Goal: Information Seeking & Learning: Find specific fact

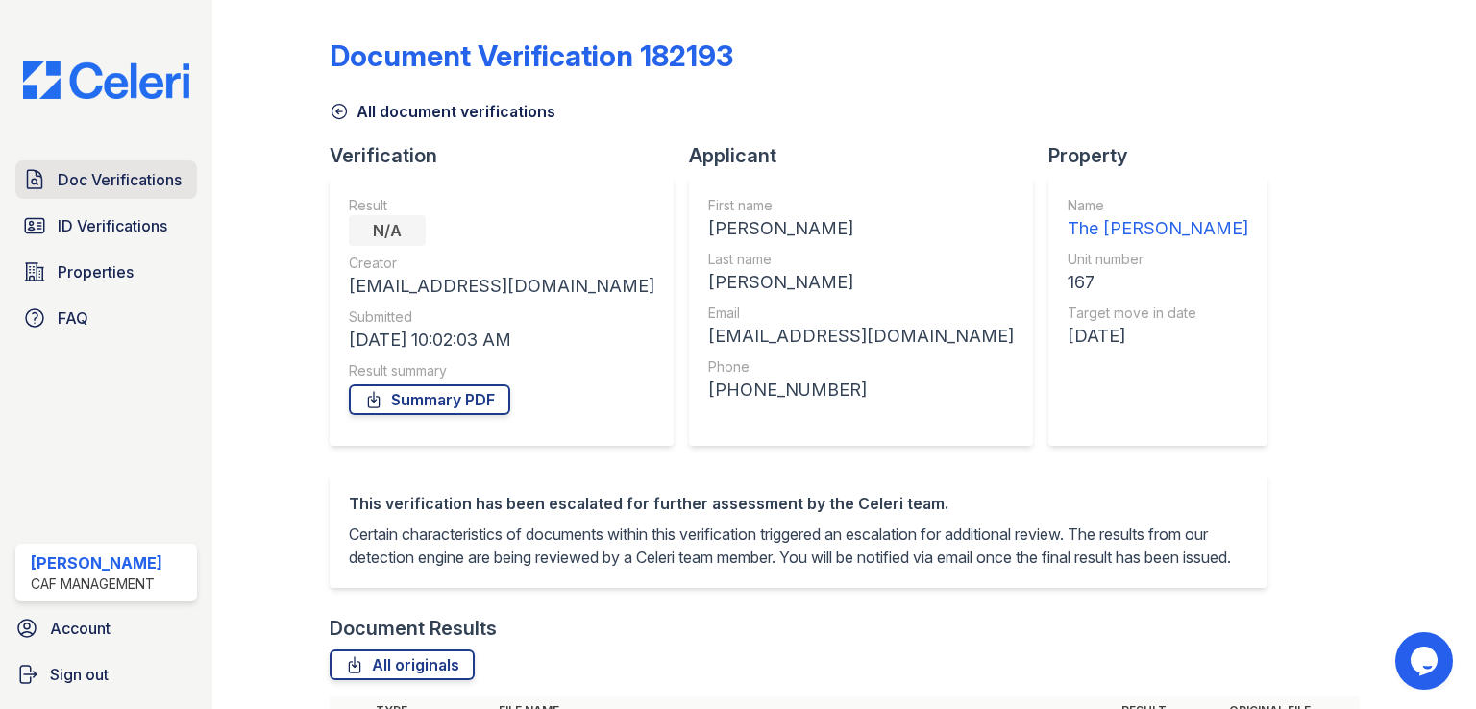
click at [154, 182] on span "Doc Verifications" at bounding box center [120, 179] width 124 height 23
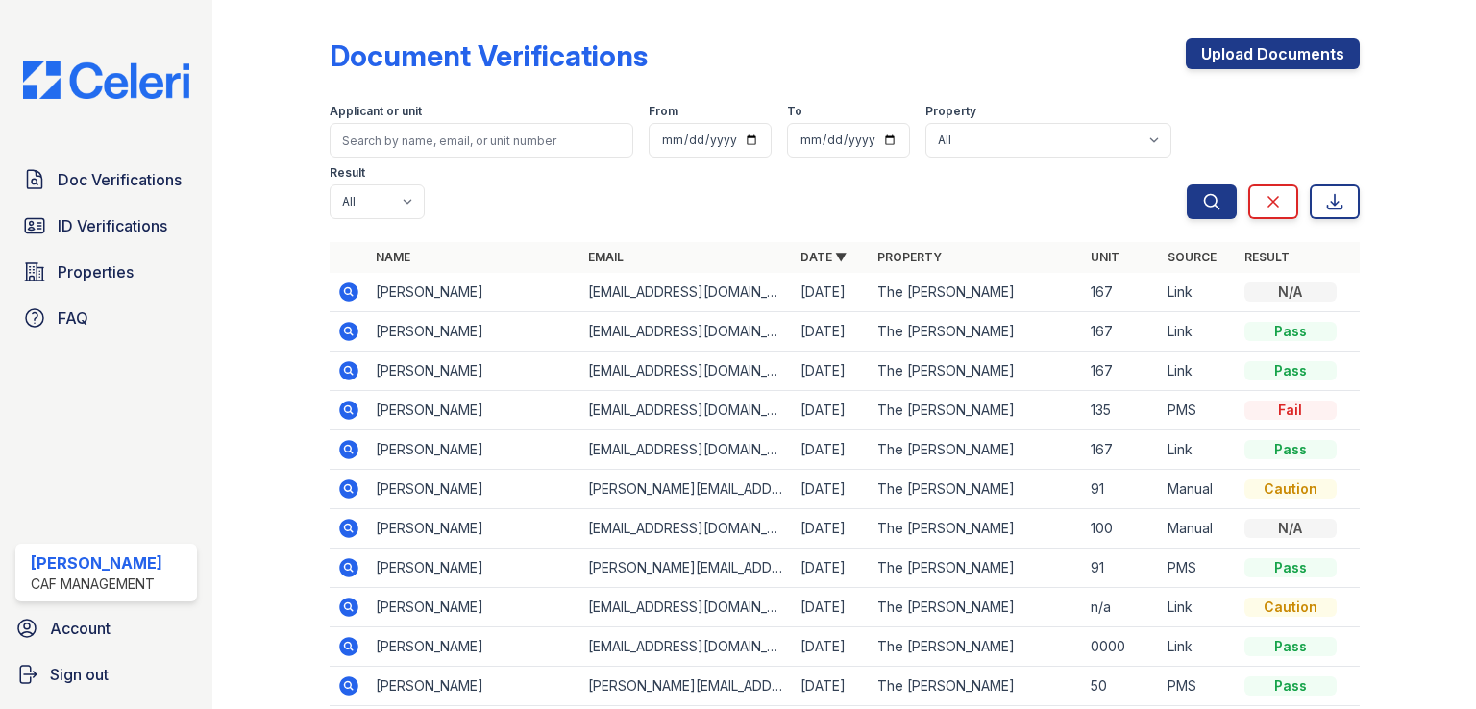
click at [348, 302] on icon at bounding box center [348, 292] width 23 height 23
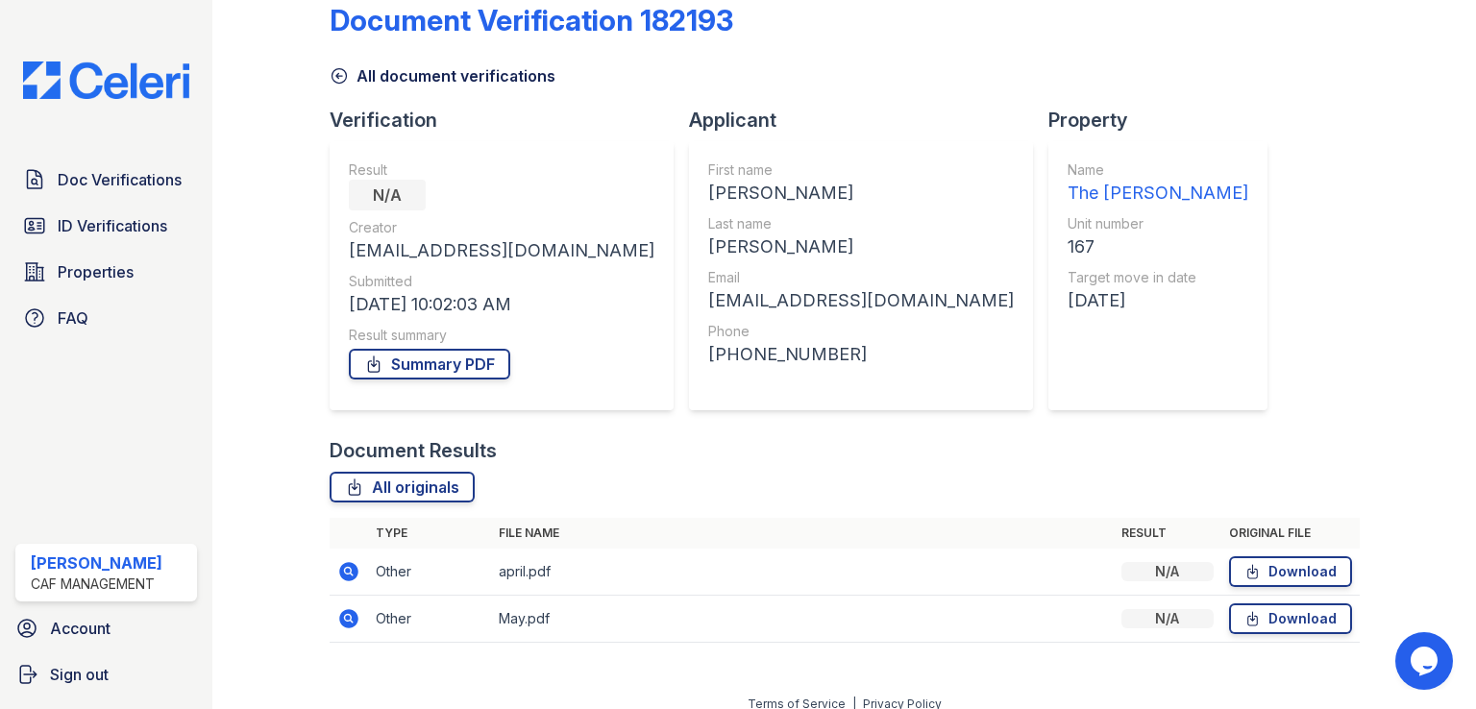
scroll to position [54, 0]
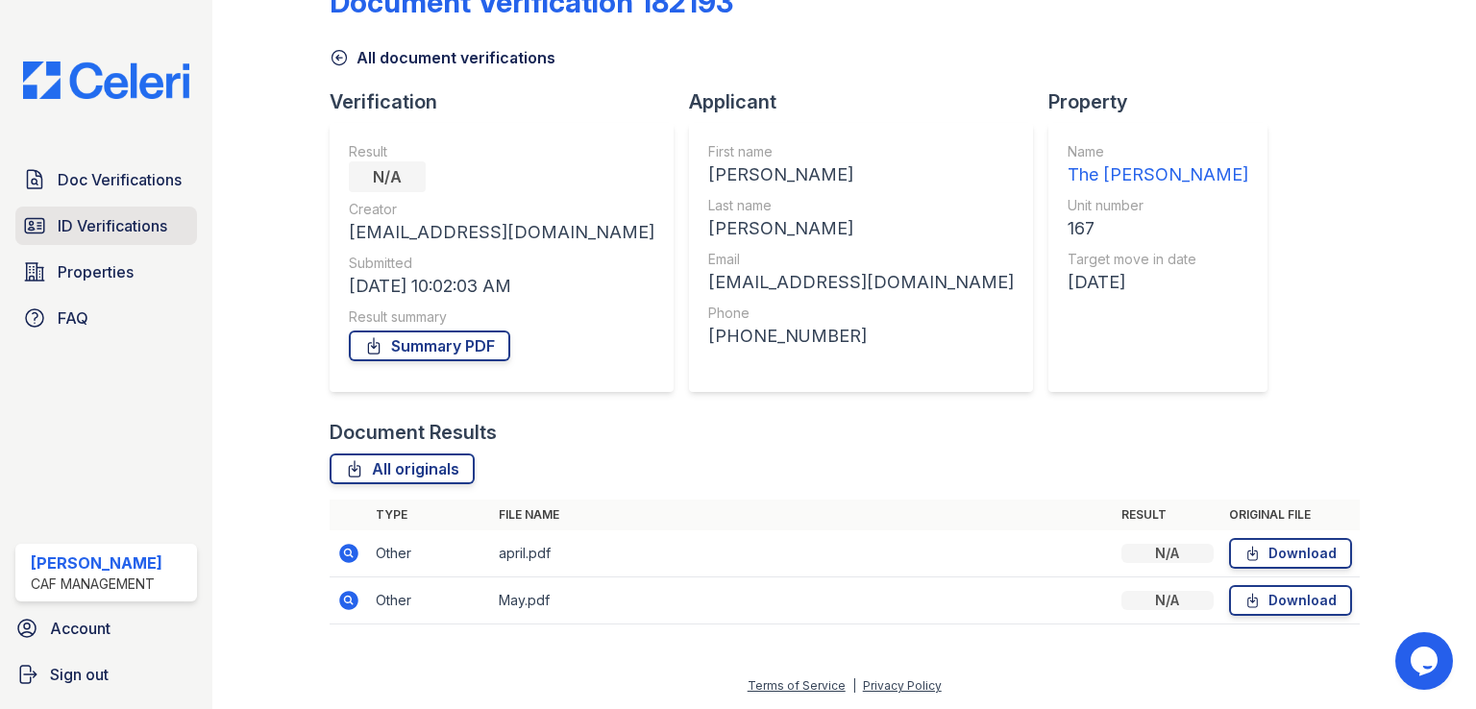
click at [121, 229] on span "ID Verifications" at bounding box center [113, 225] width 110 height 23
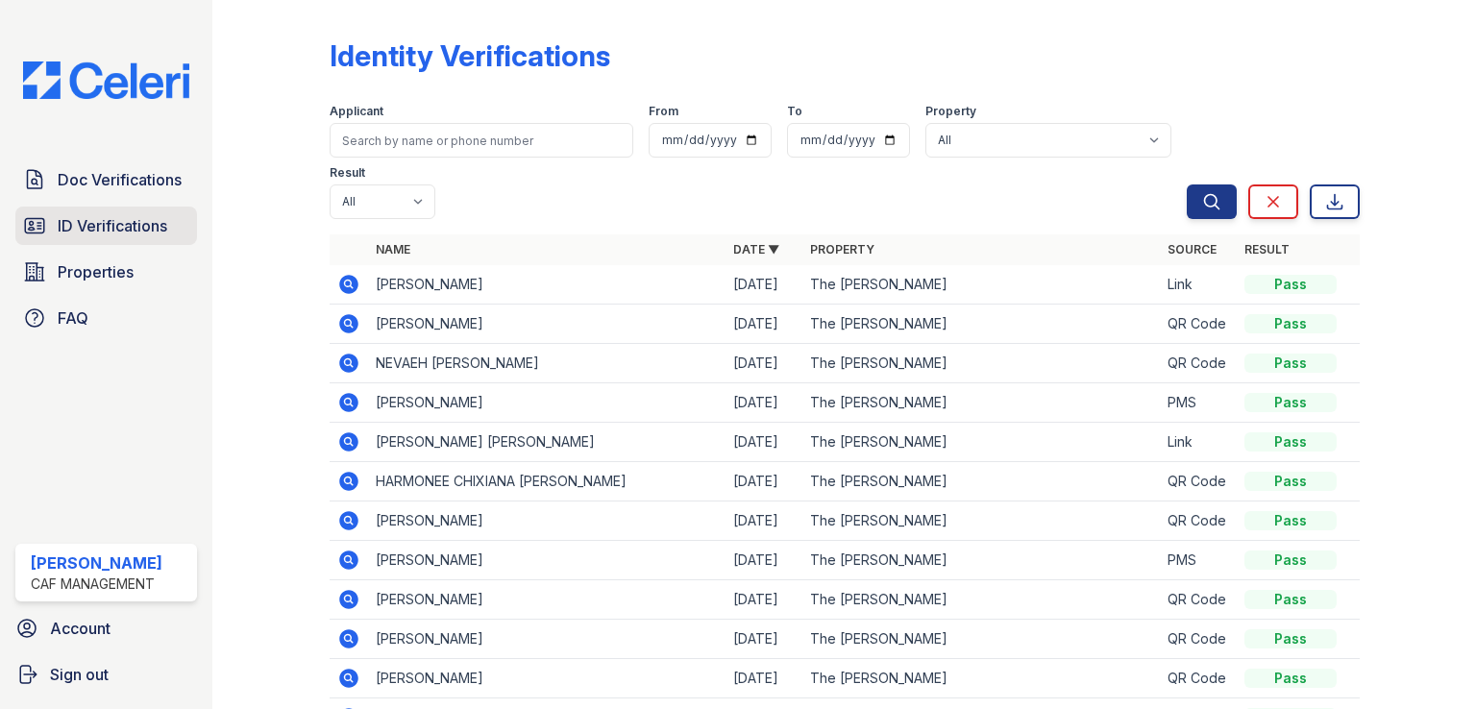
click at [61, 212] on link "ID Verifications" at bounding box center [106, 226] width 182 height 38
click at [57, 220] on link "ID Verifications" at bounding box center [106, 226] width 182 height 38
click at [119, 185] on span "Doc Verifications" at bounding box center [120, 179] width 124 height 23
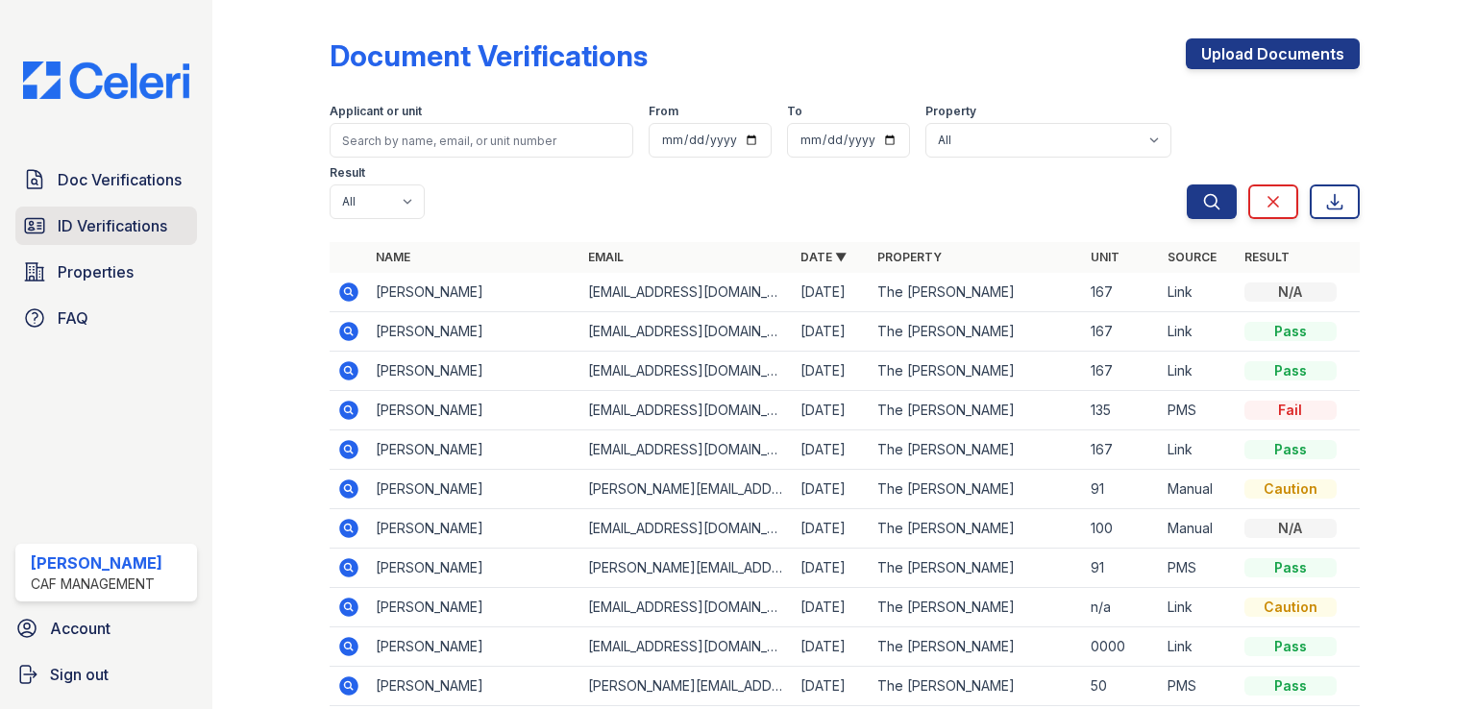
click at [124, 224] on span "ID Verifications" at bounding box center [113, 225] width 110 height 23
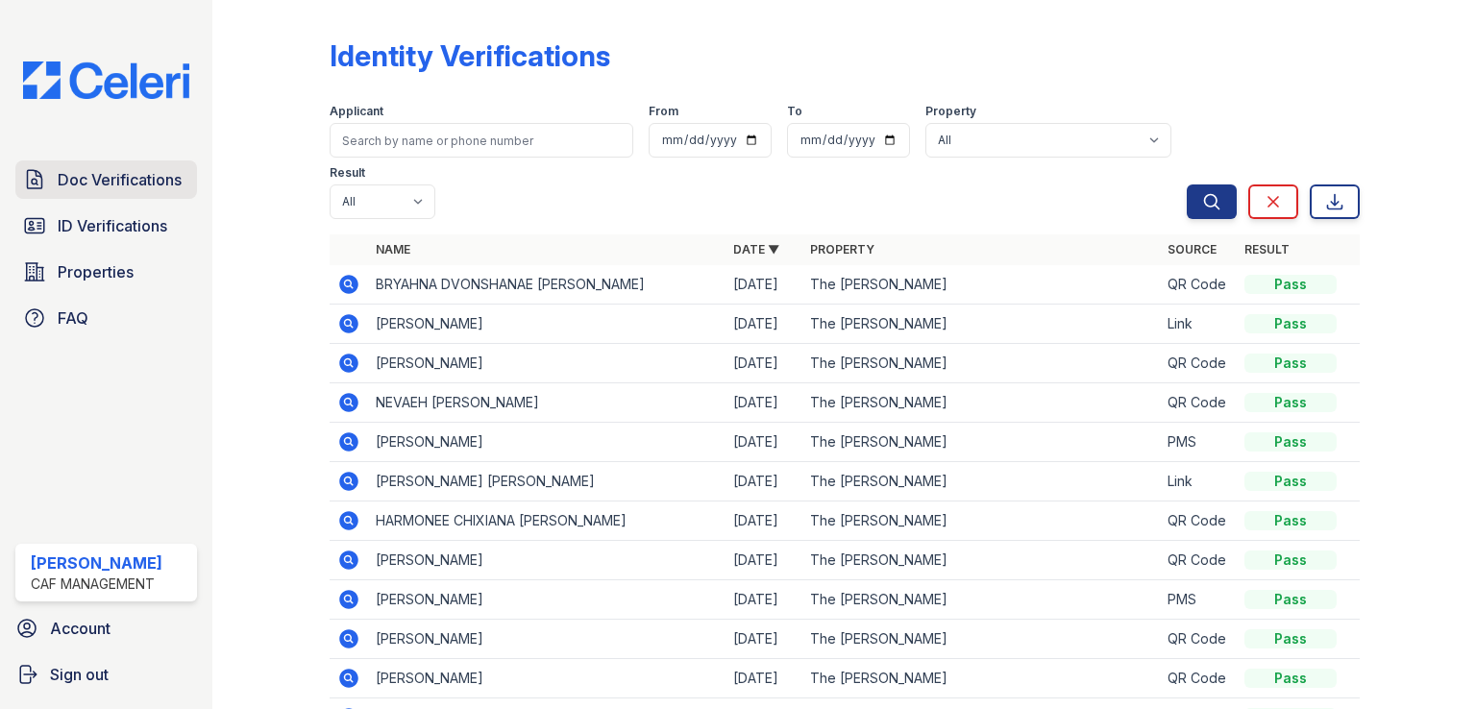
click at [41, 176] on icon at bounding box center [35, 179] width 14 height 18
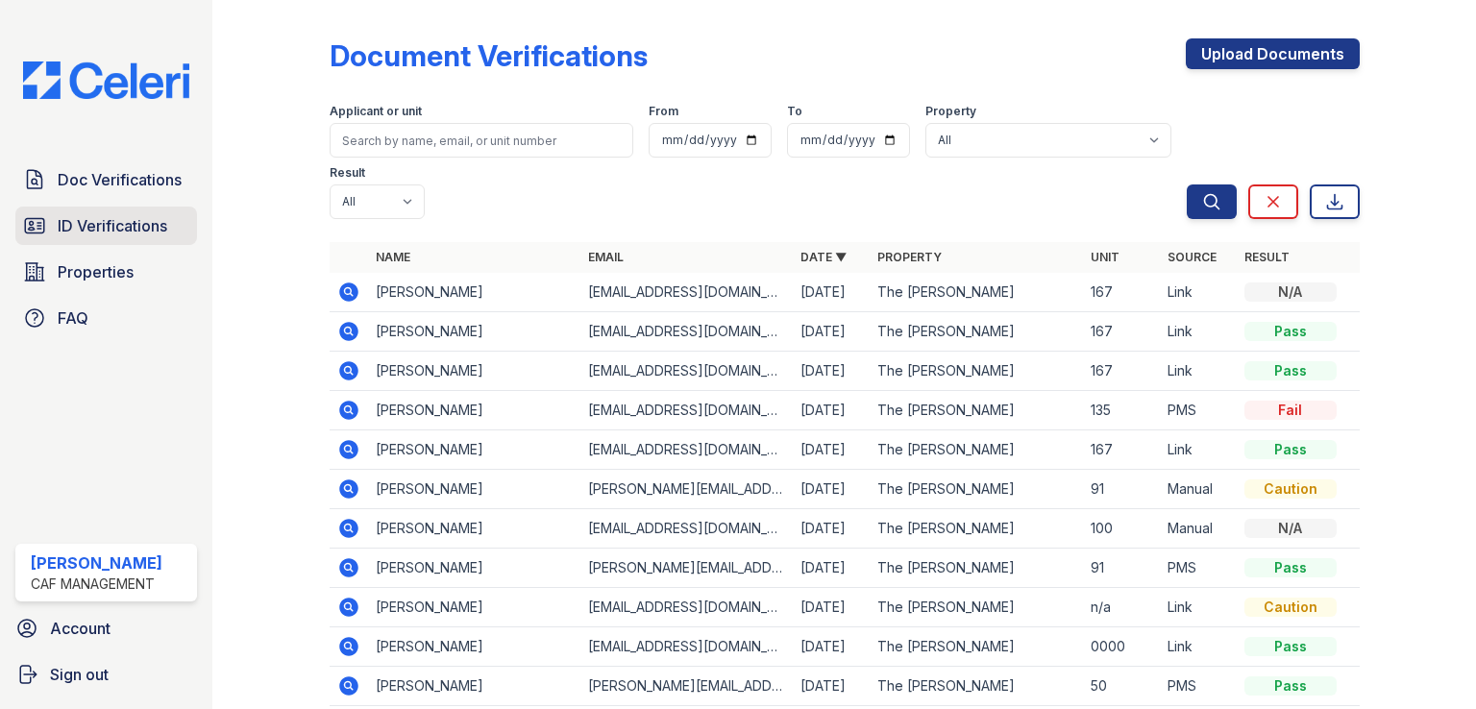
click at [77, 232] on span "ID Verifications" at bounding box center [113, 225] width 110 height 23
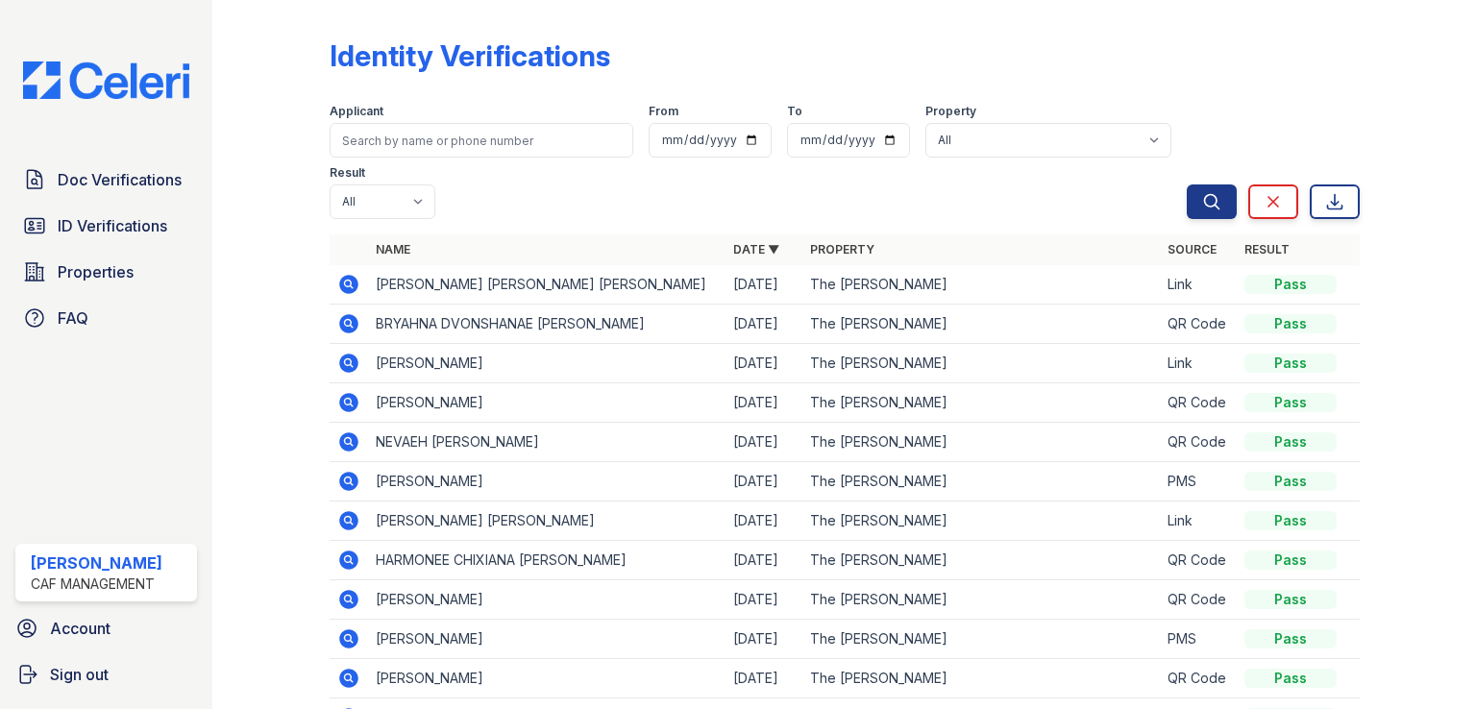
click at [345, 289] on icon at bounding box center [348, 284] width 19 height 19
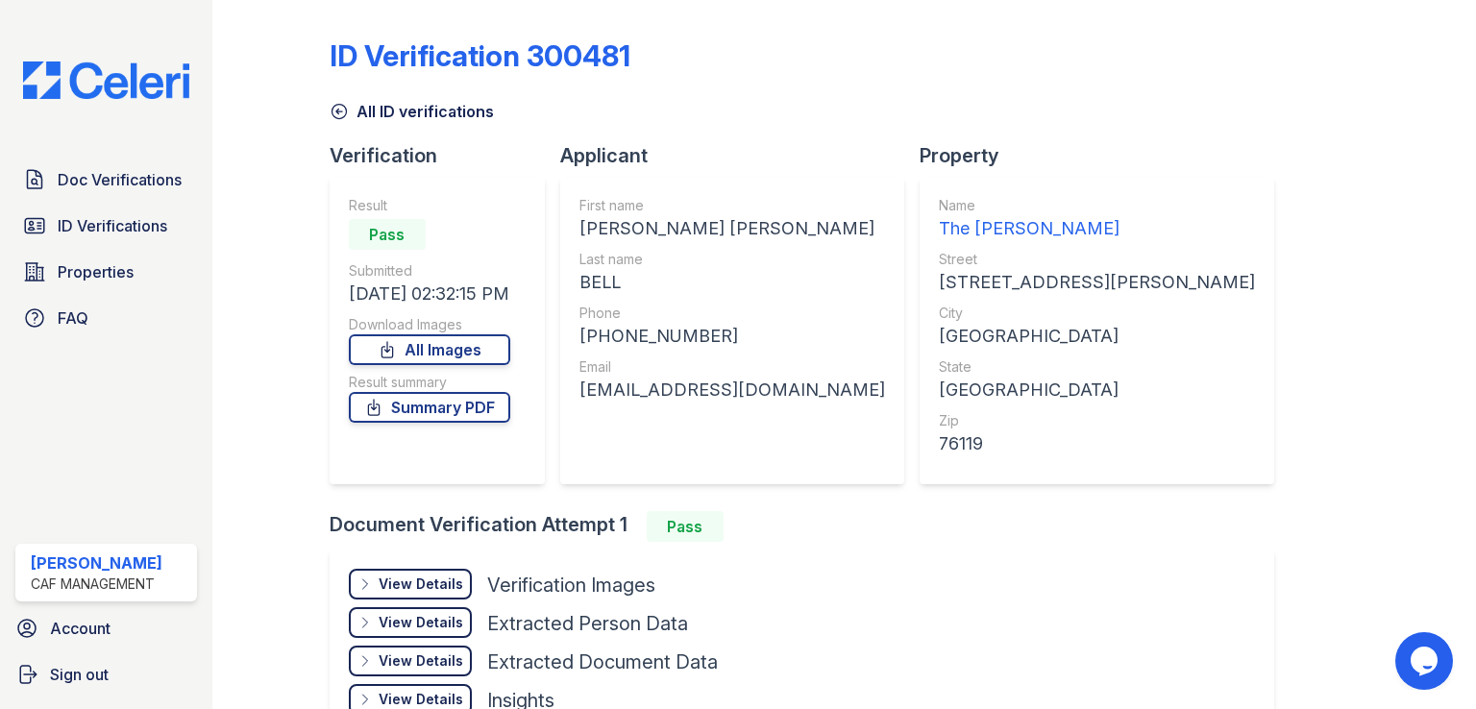
click at [408, 579] on div "View Details" at bounding box center [421, 584] width 85 height 19
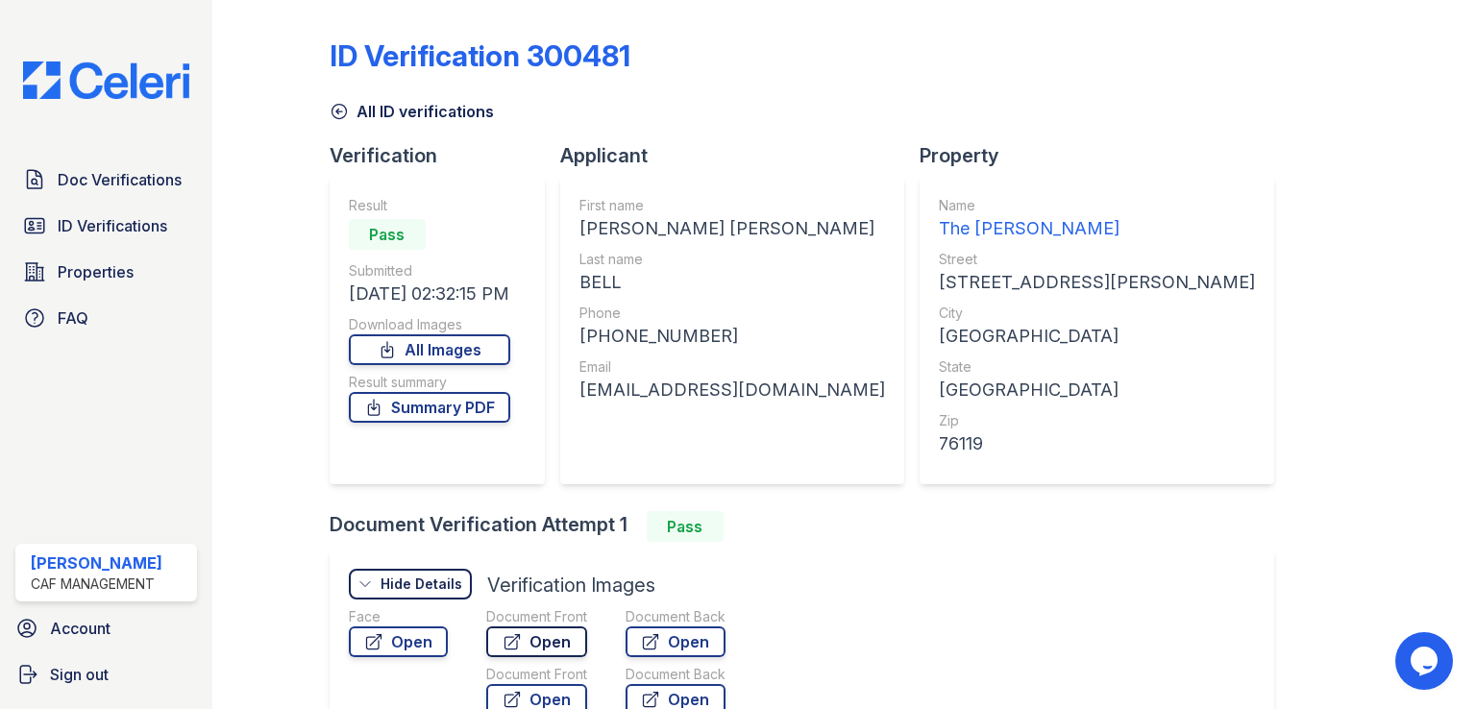
click at [544, 641] on link "Open" at bounding box center [536, 642] width 101 height 31
click at [390, 109] on link "All ID verifications" at bounding box center [412, 111] width 164 height 23
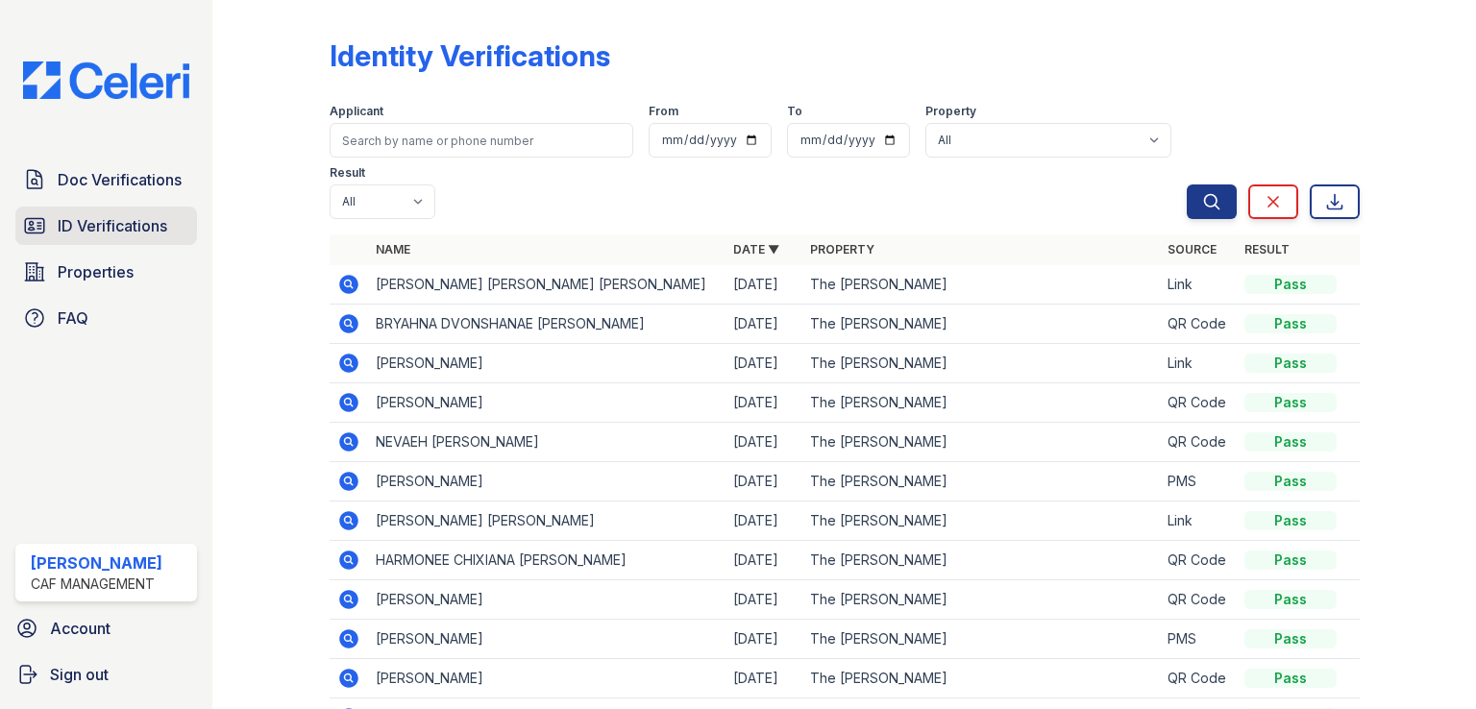
click at [65, 220] on span "ID Verifications" at bounding box center [113, 225] width 110 height 23
click at [142, 235] on span "ID Verifications" at bounding box center [113, 225] width 110 height 23
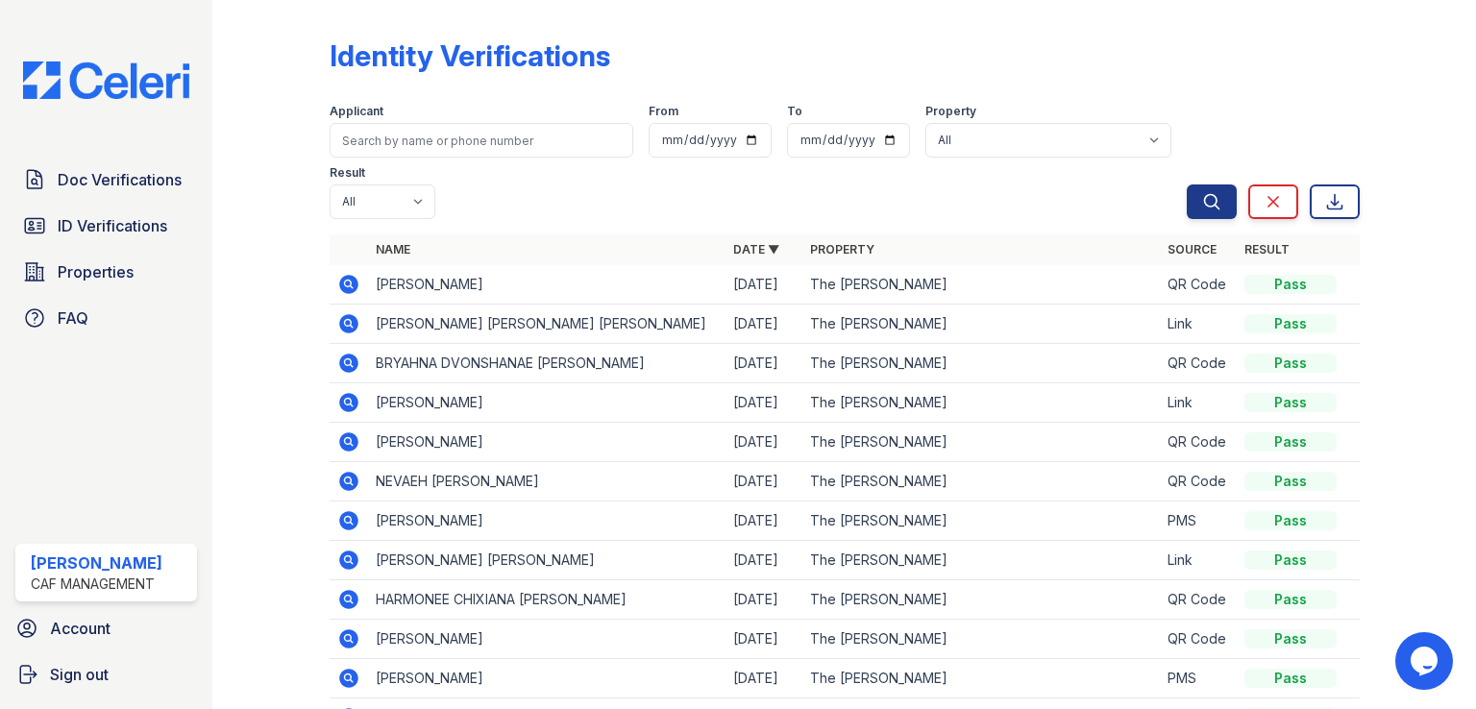
click at [358, 289] on icon at bounding box center [348, 284] width 23 height 23
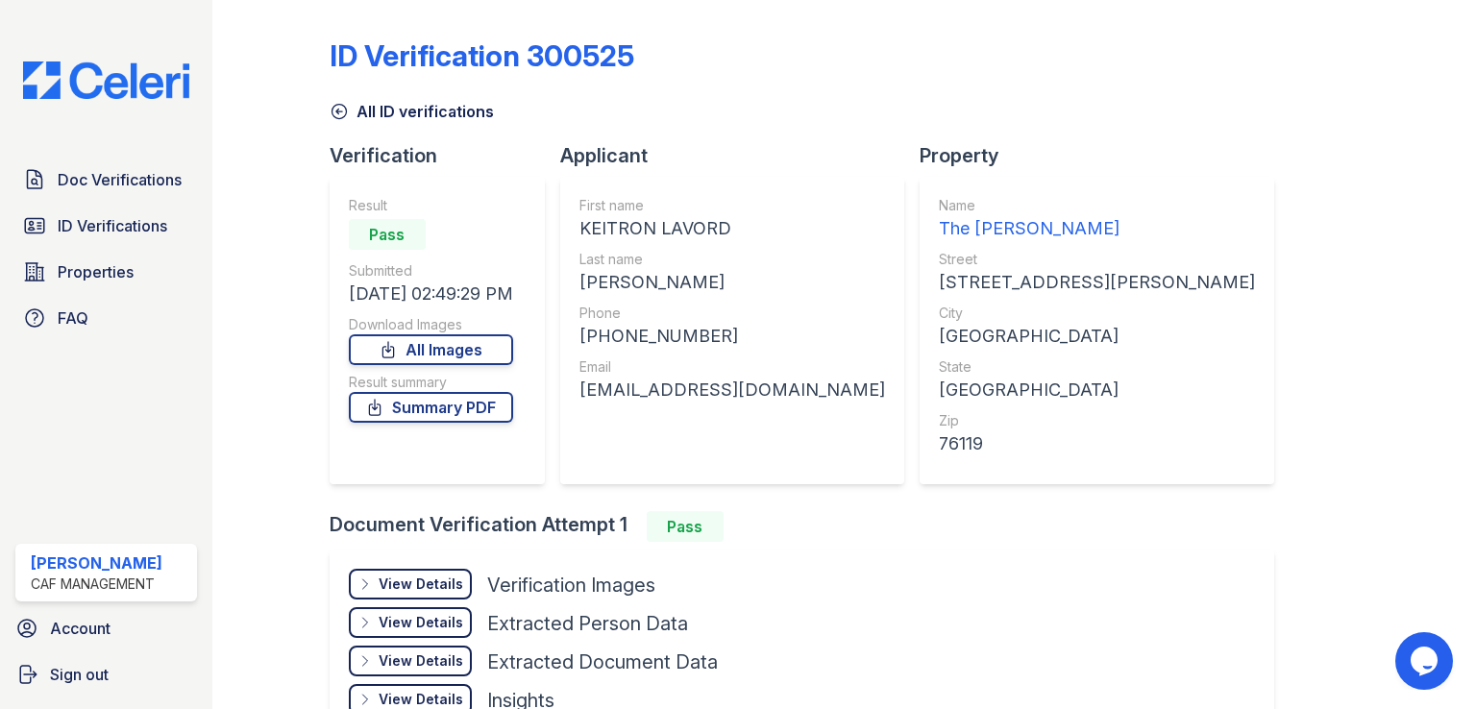
click at [638, 401] on div "[EMAIL_ADDRESS][DOMAIN_NAME]" at bounding box center [733, 390] width 306 height 27
click at [638, 390] on div "[EMAIL_ADDRESS][DOMAIN_NAME]" at bounding box center [733, 390] width 306 height 27
click at [638, 390] on div "whitemonkeitron@gmail.com" at bounding box center [733, 390] width 306 height 27
copy div "whitemonkeitron@gmail.com"
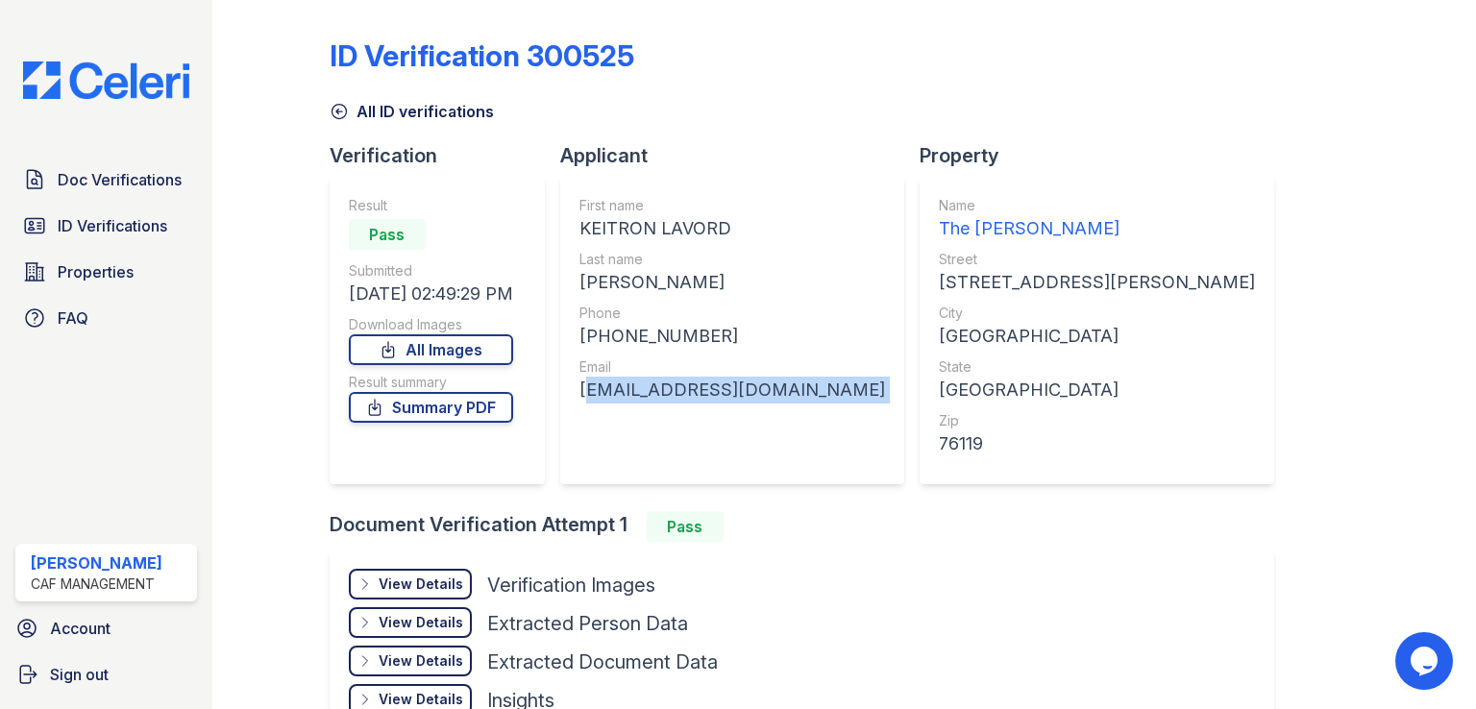
copy div "whitemonkeitron@gmail.com"
click at [688, 323] on div "+12144024881" at bounding box center [733, 336] width 306 height 27
click at [680, 342] on div "+12144024881" at bounding box center [733, 336] width 306 height 27
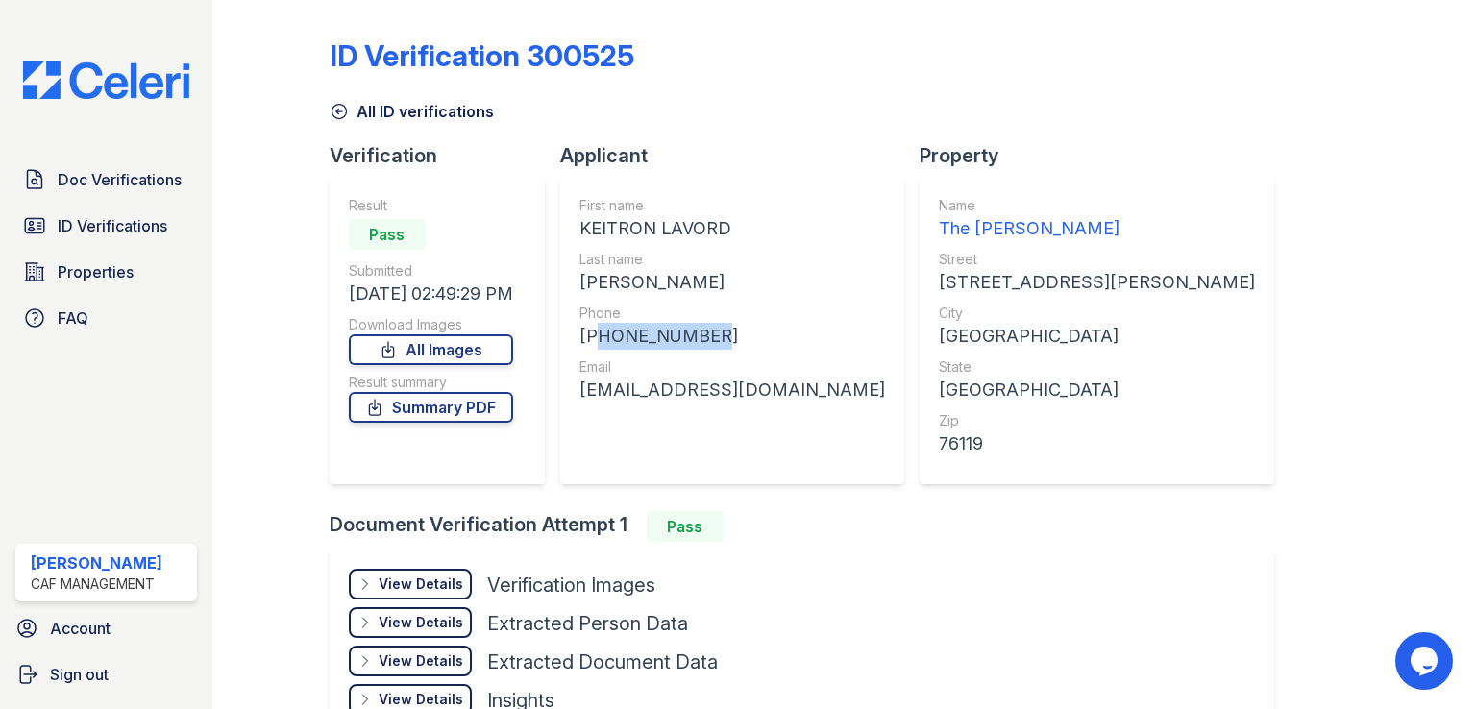
click at [680, 342] on div "+12144024881" at bounding box center [733, 336] width 306 height 27
copy div "12144024881"
click at [123, 221] on span "ID Verifications" at bounding box center [113, 225] width 110 height 23
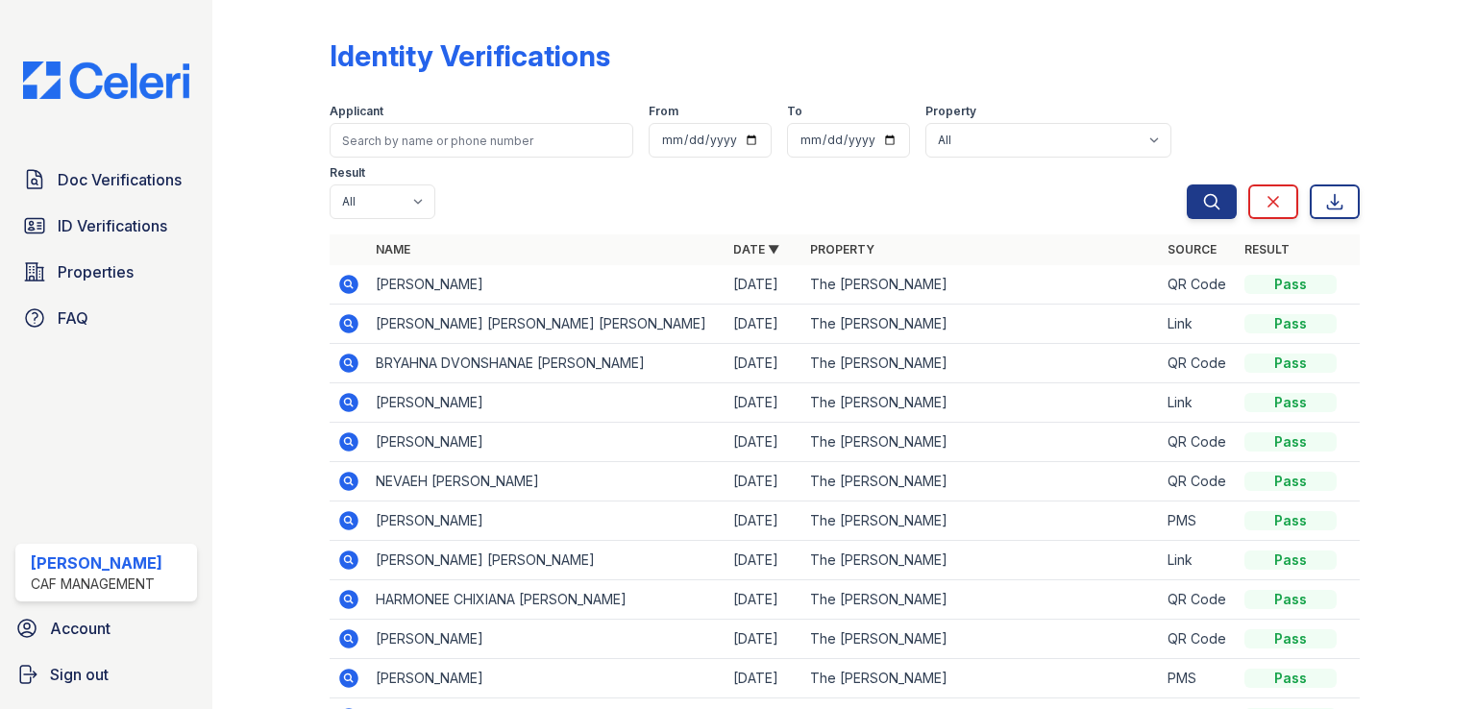
click at [341, 369] on icon at bounding box center [348, 363] width 19 height 19
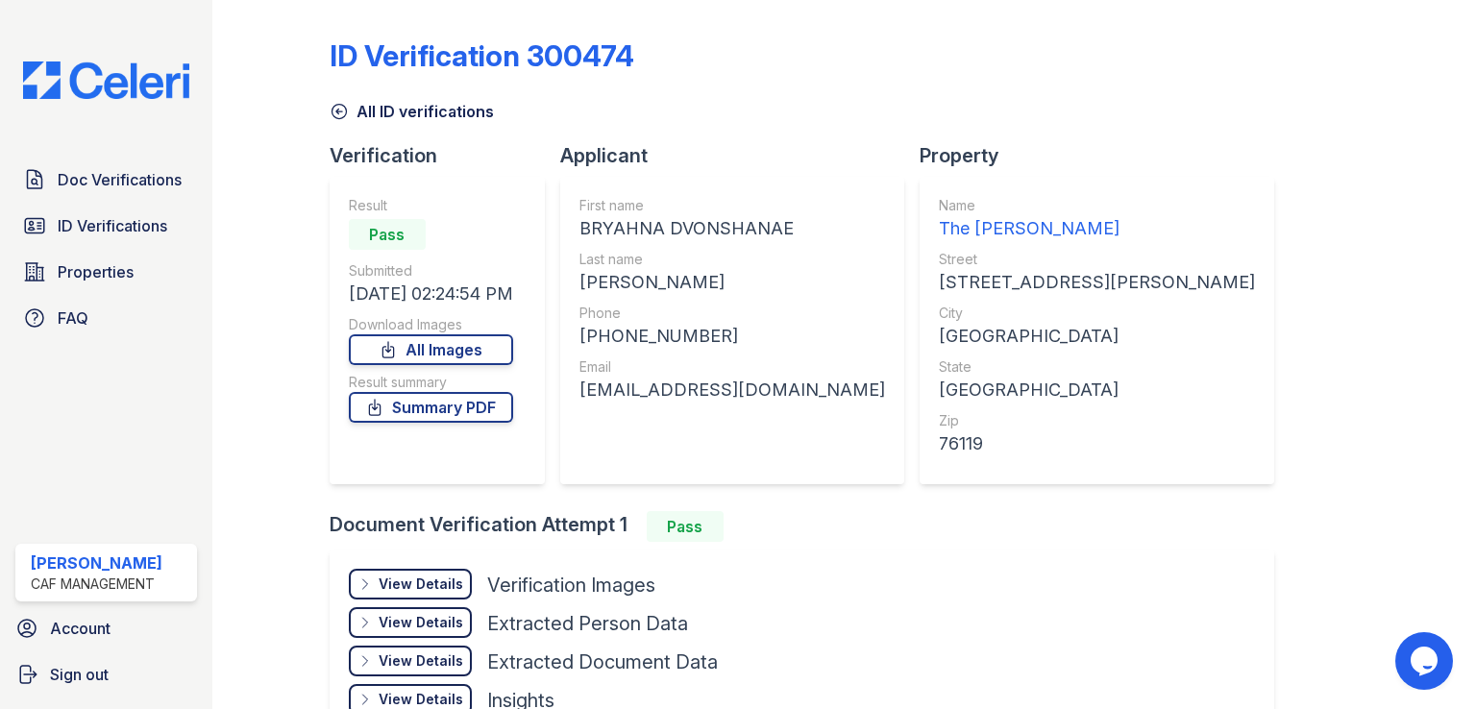
click at [685, 385] on div "[EMAIL_ADDRESS][DOMAIN_NAME]" at bounding box center [733, 390] width 306 height 27
click at [685, 384] on div "[EMAIL_ADDRESS][DOMAIN_NAME]" at bounding box center [733, 390] width 306 height 27
copy div "[EMAIL_ADDRESS][DOMAIN_NAME]"
click at [657, 340] on div "[PHONE_NUMBER]" at bounding box center [733, 336] width 306 height 27
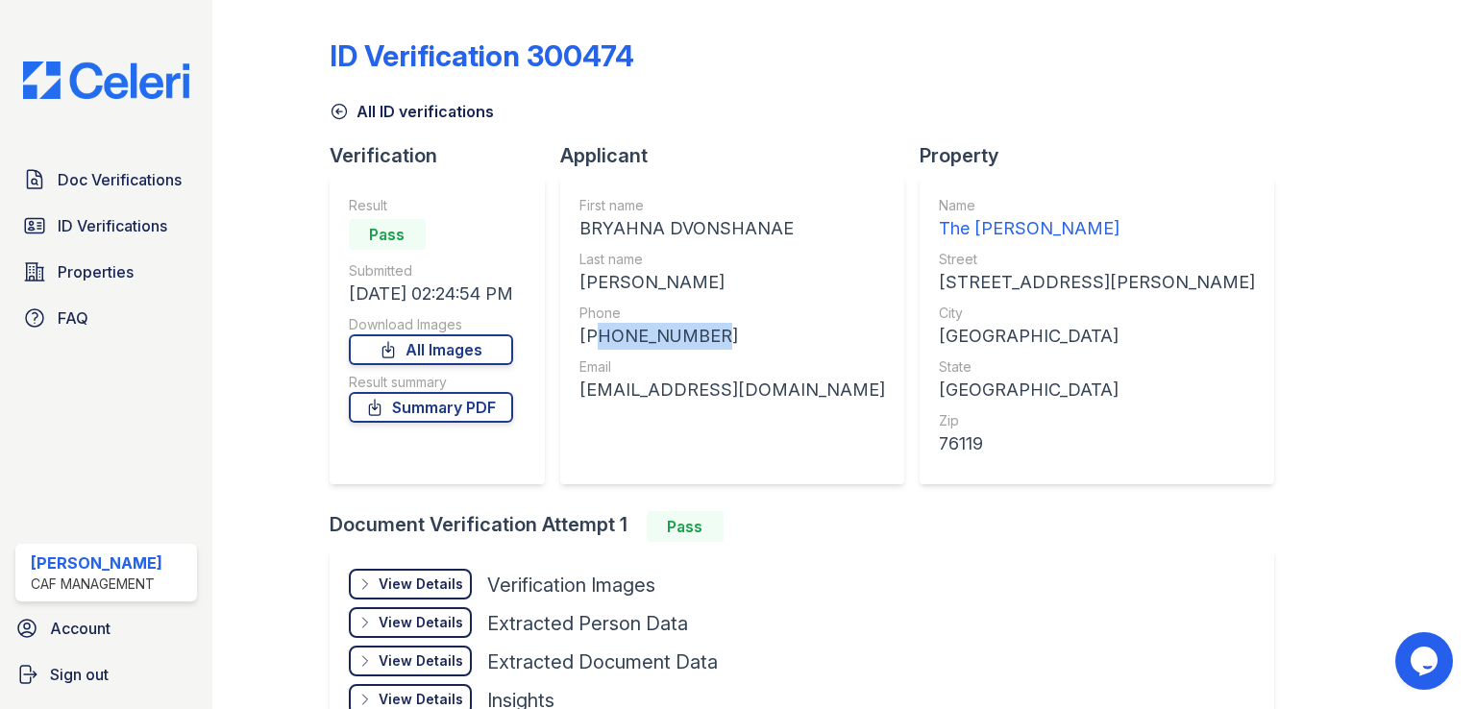
click at [657, 340] on div "[PHONE_NUMBER]" at bounding box center [733, 336] width 306 height 27
copy div "18703771248"
